Goal: Information Seeking & Learning: Stay updated

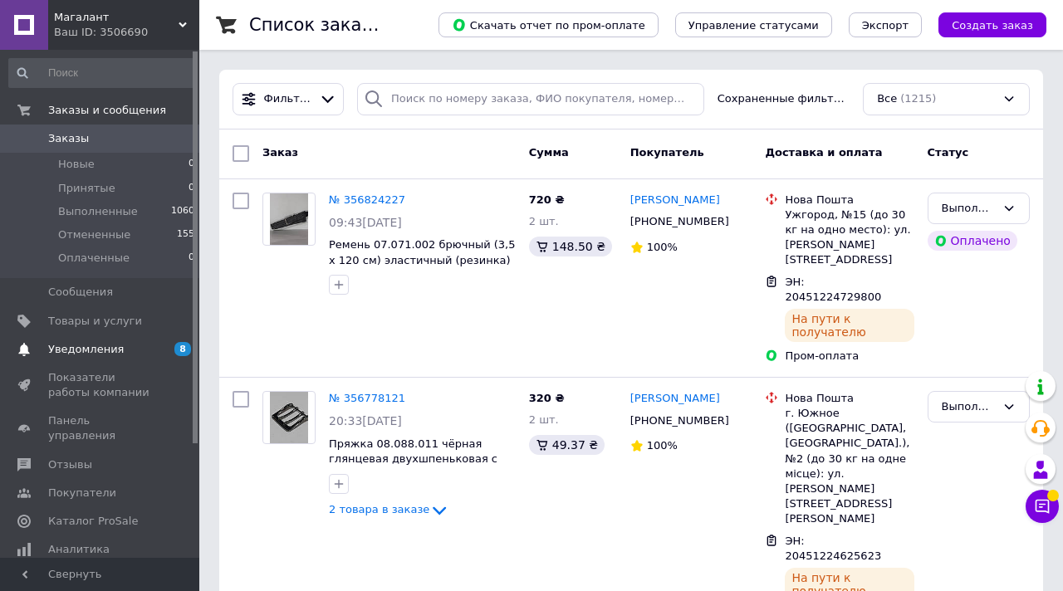
click at [120, 347] on span "Уведомления" at bounding box center [100, 349] width 105 height 15
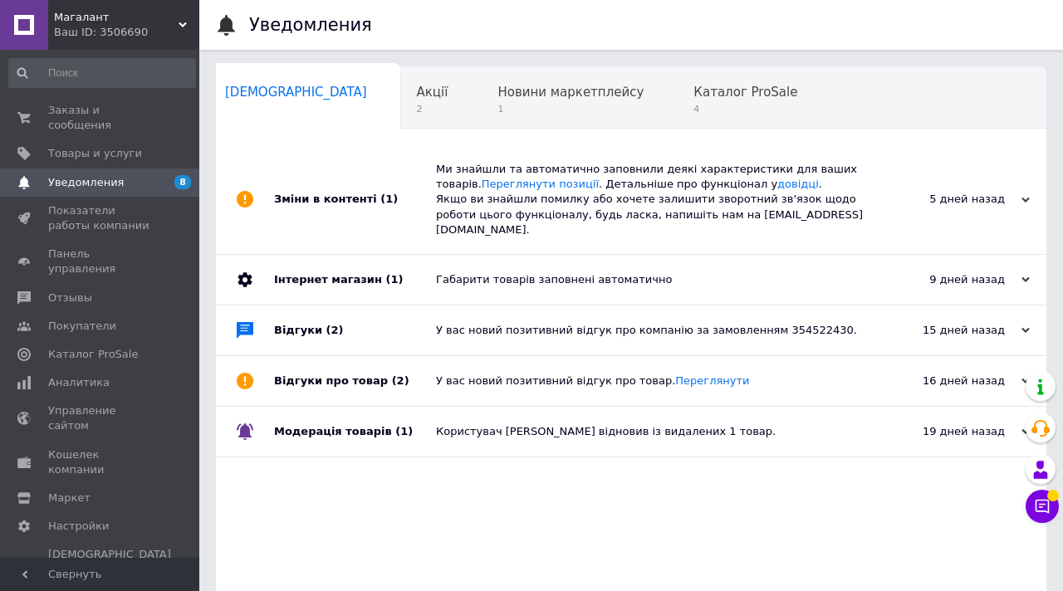
scroll to position [0, 8]
click at [416, 105] on span "2" at bounding box center [432, 109] width 32 height 12
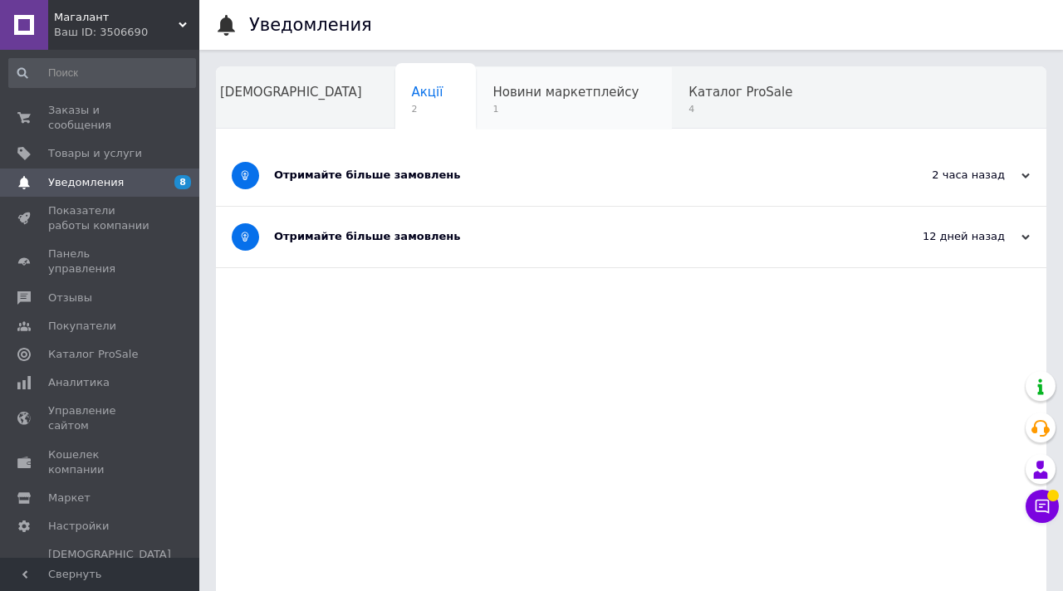
click at [497, 100] on div "Новини маркетплейсу 1" at bounding box center [574, 98] width 196 height 63
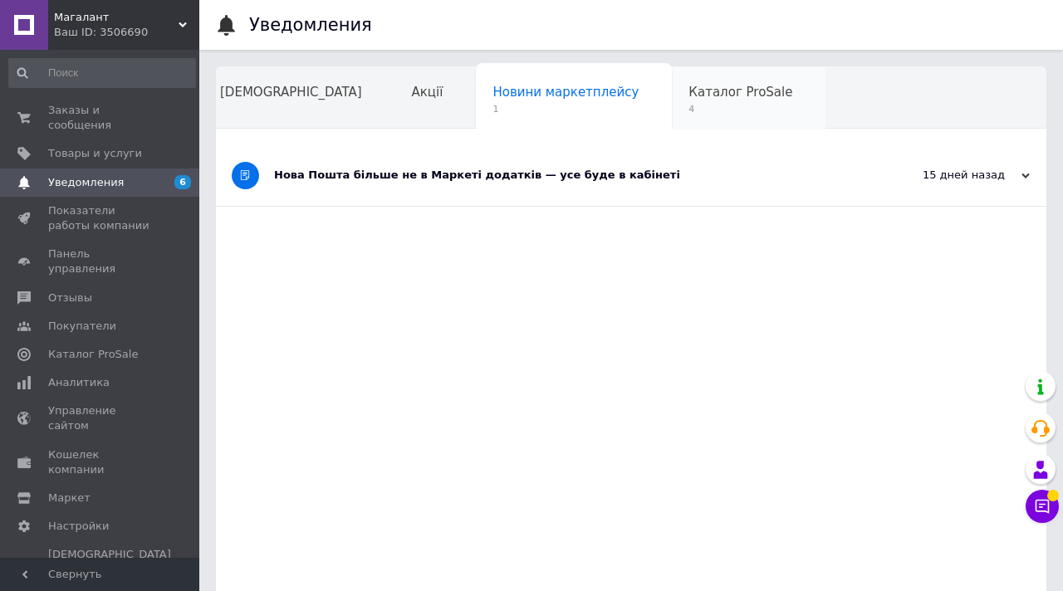
click at [688, 105] on span "4" at bounding box center [740, 109] width 104 height 12
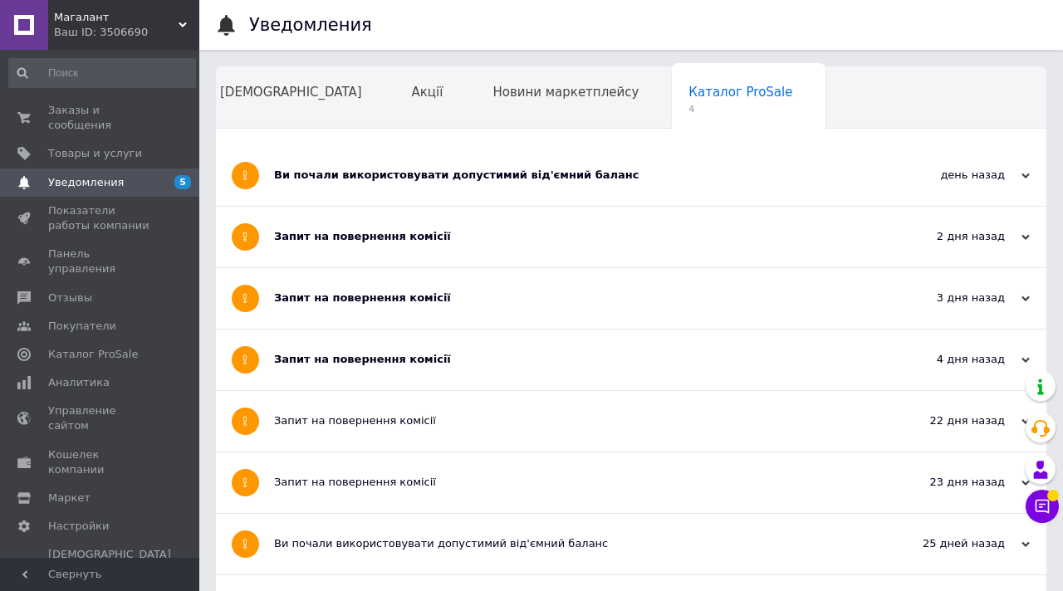
click at [352, 148] on span "Навчання та заходи" at bounding box center [286, 155] width 132 height 15
